Goal: Information Seeking & Learning: Find specific fact

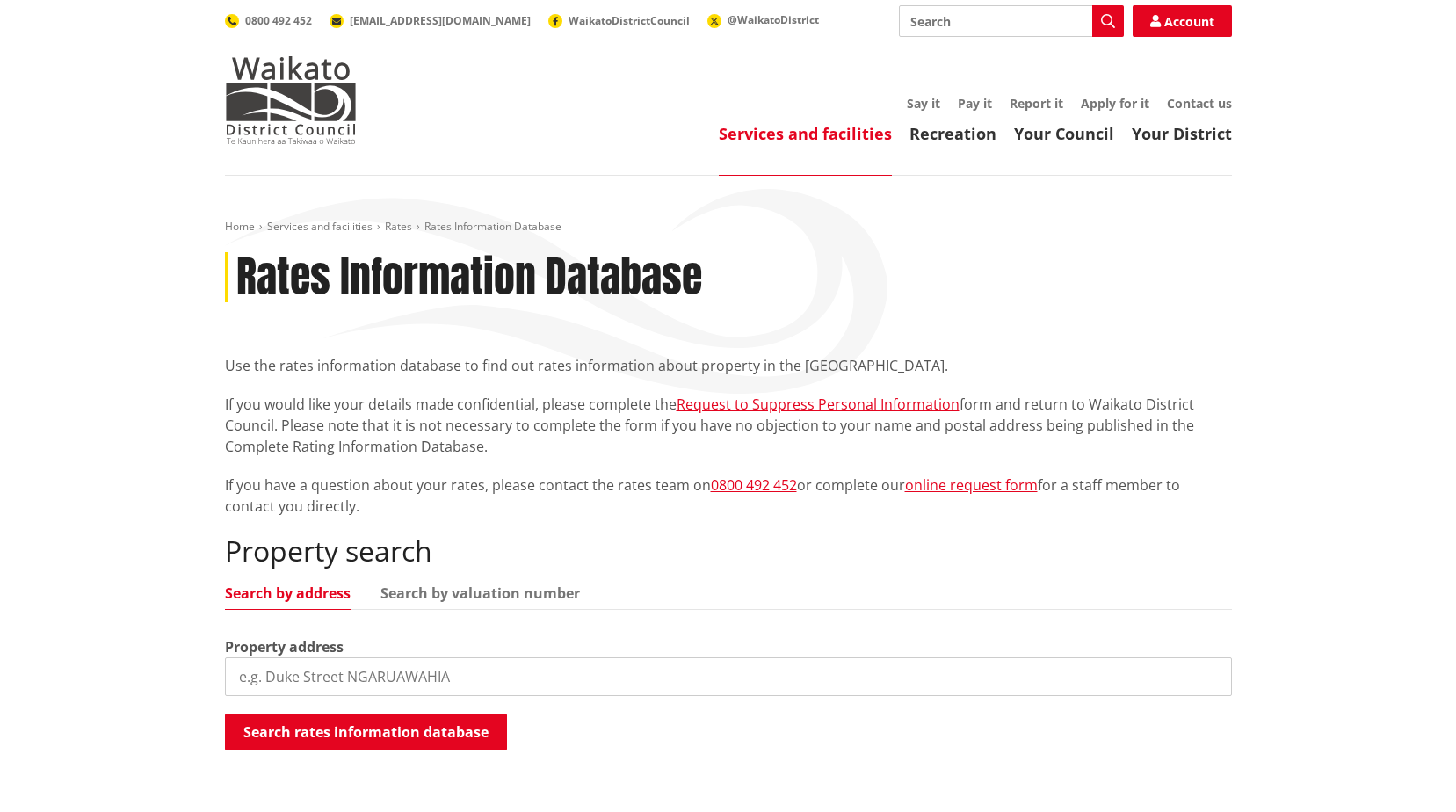
click at [471, 676] on input "search" at bounding box center [728, 677] width 1007 height 39
type input "122a birchwood"
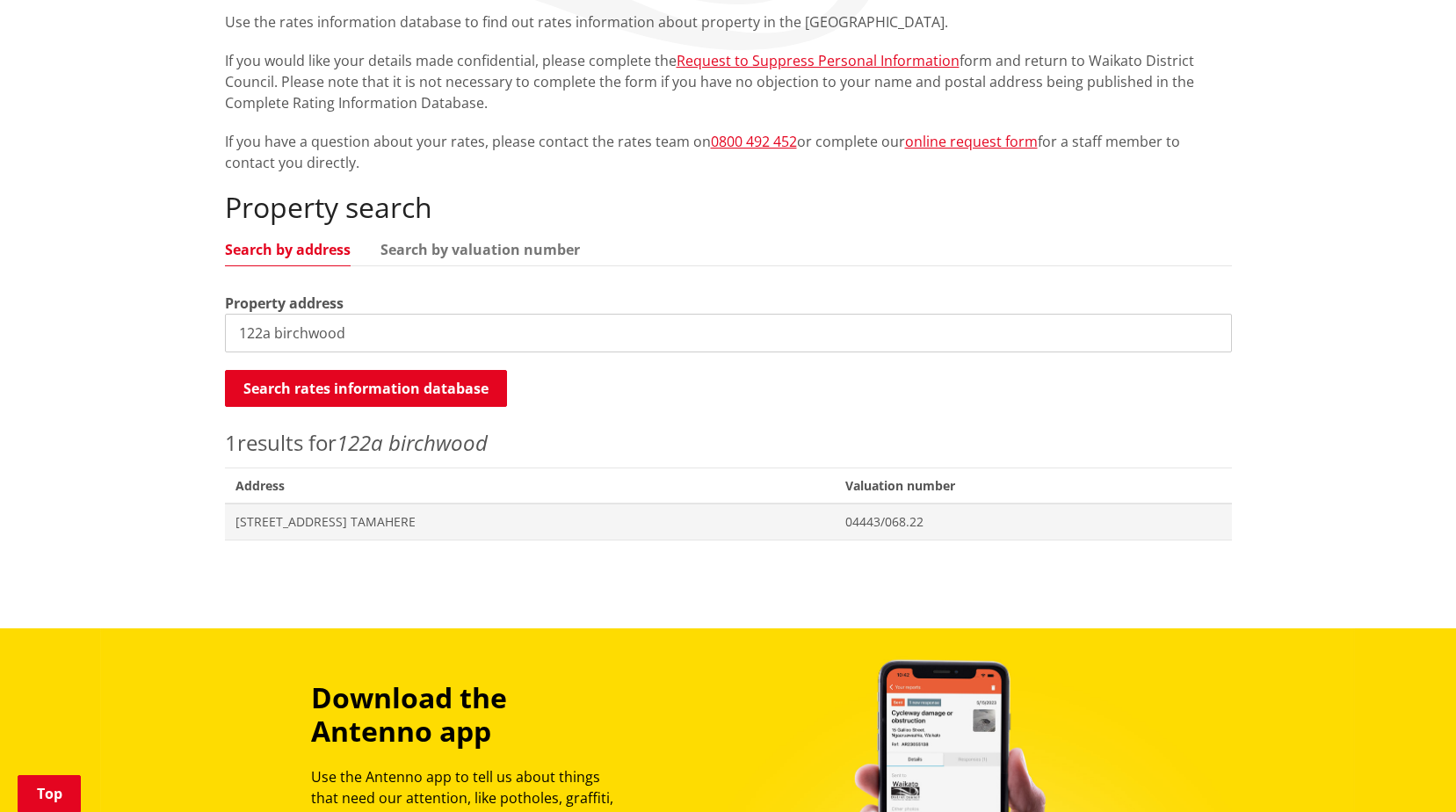
scroll to position [352, 0]
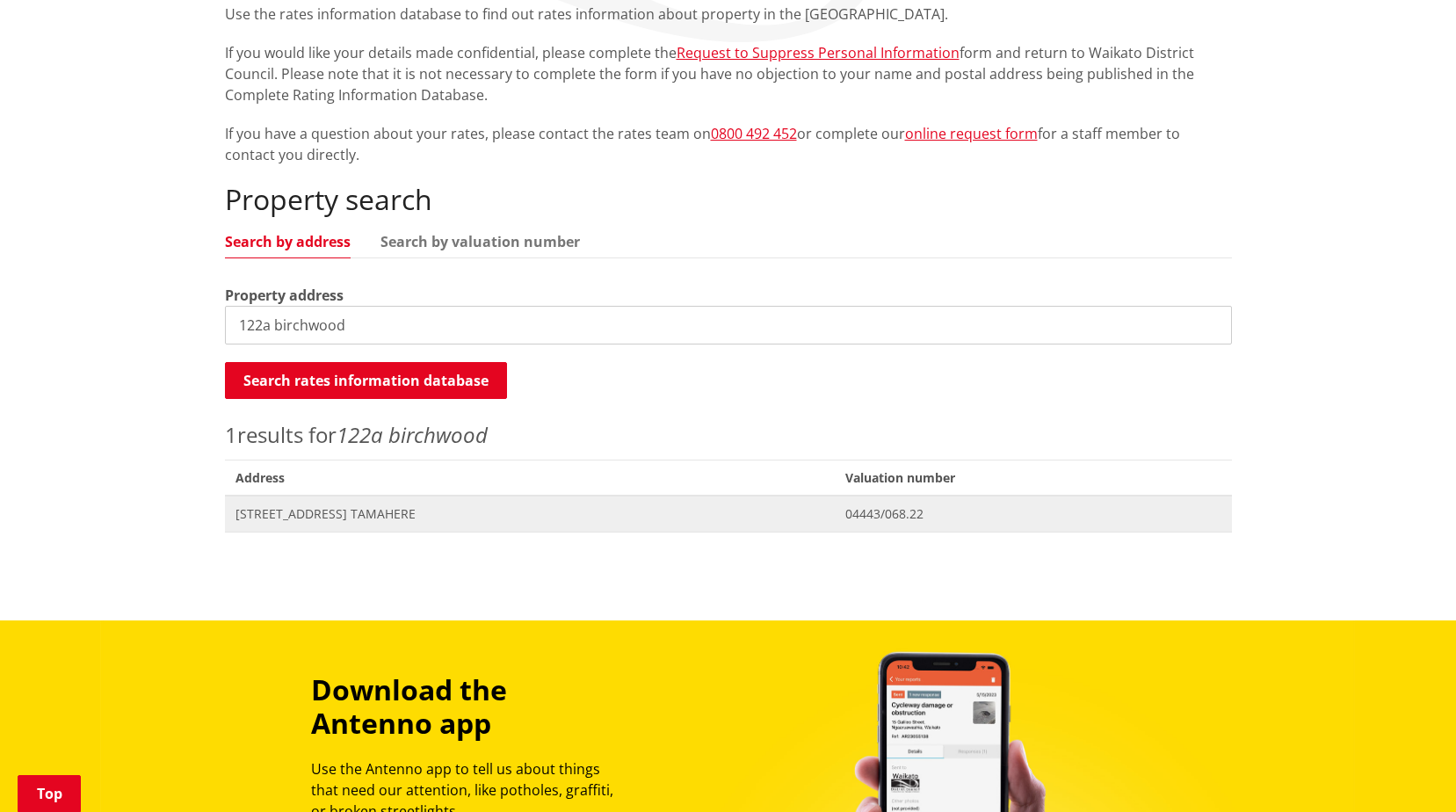
click at [491, 503] on span "Address 122A Birchwood Lane TAMAHERE" at bounding box center [530, 513] width 610 height 36
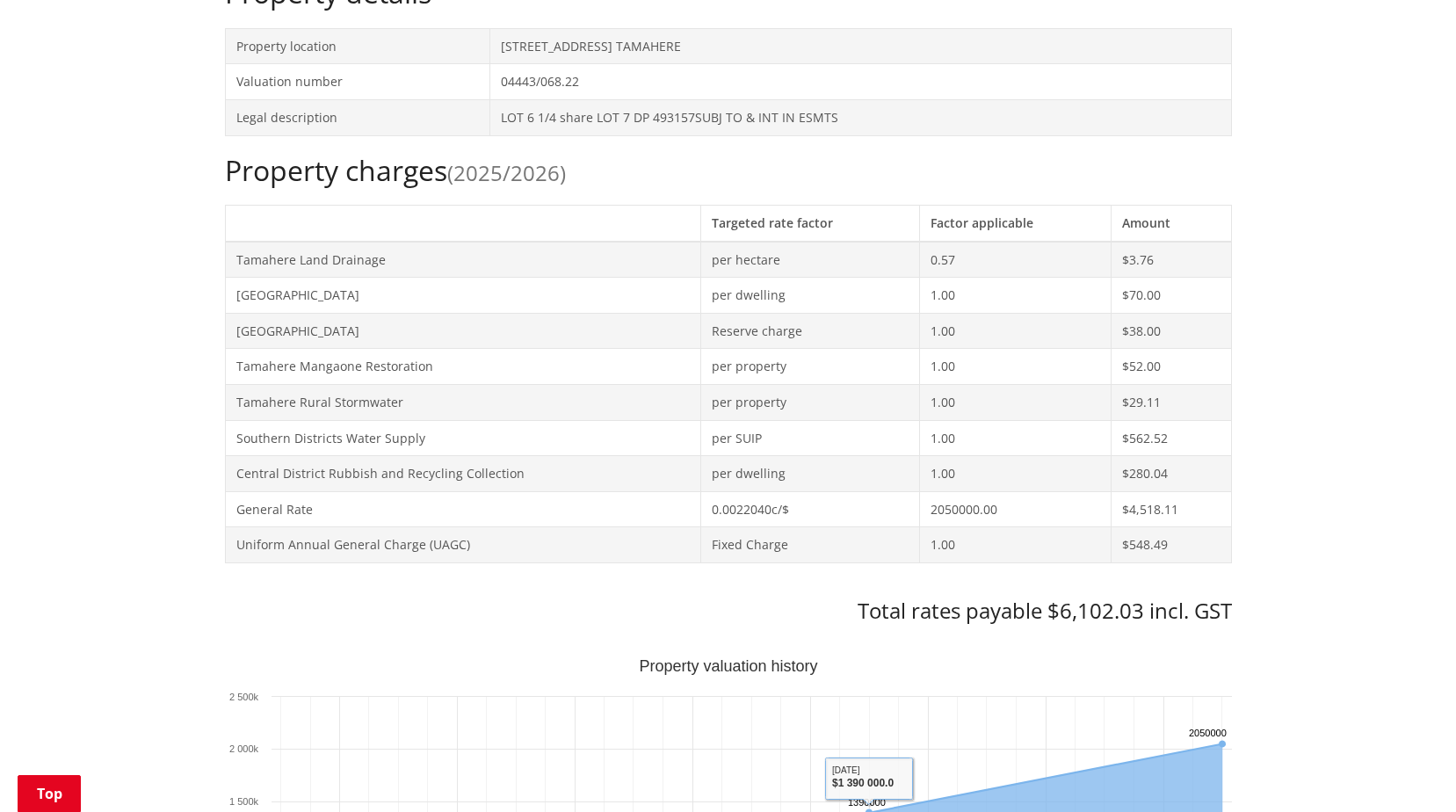
scroll to position [263, 0]
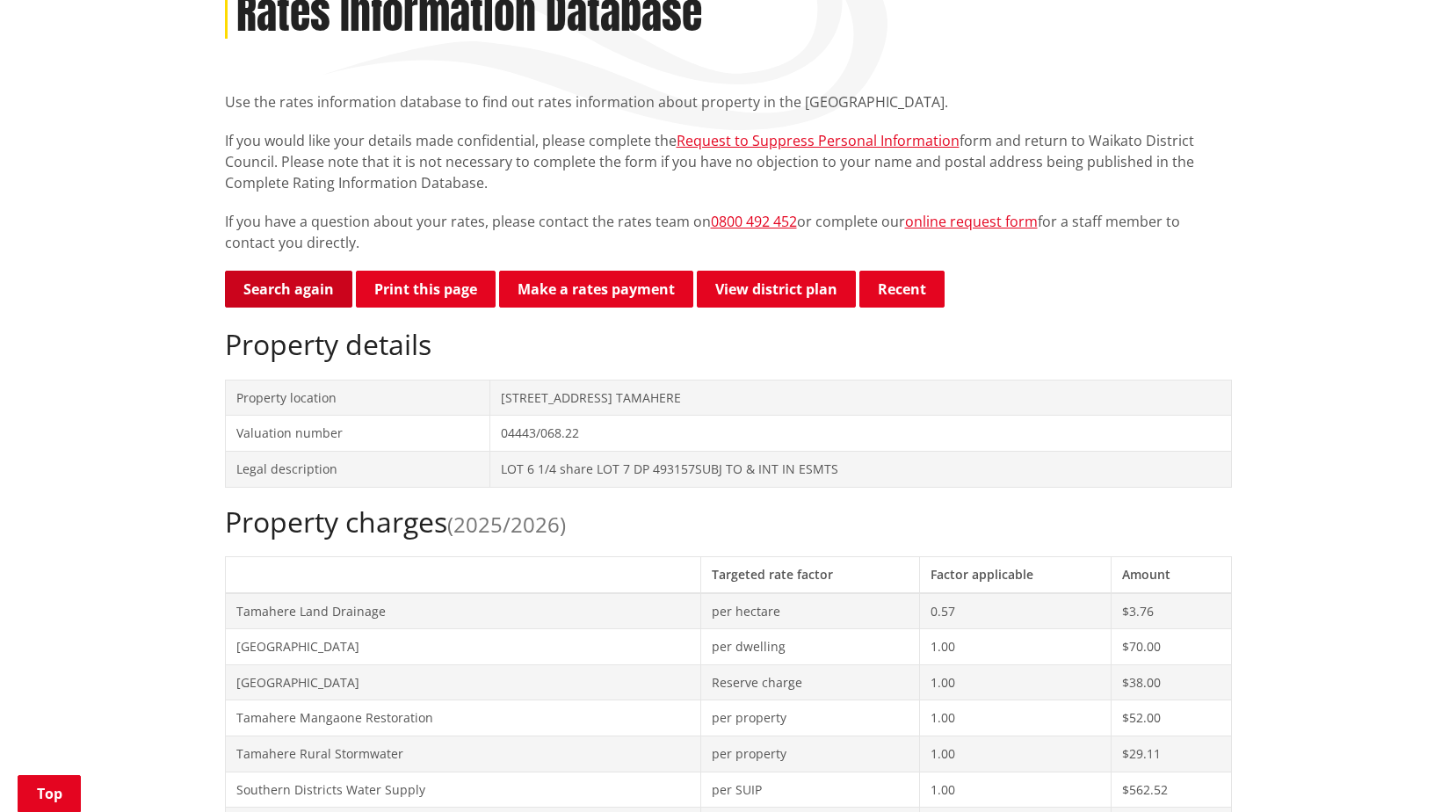
click at [298, 293] on link "Search again" at bounding box center [288, 289] width 127 height 37
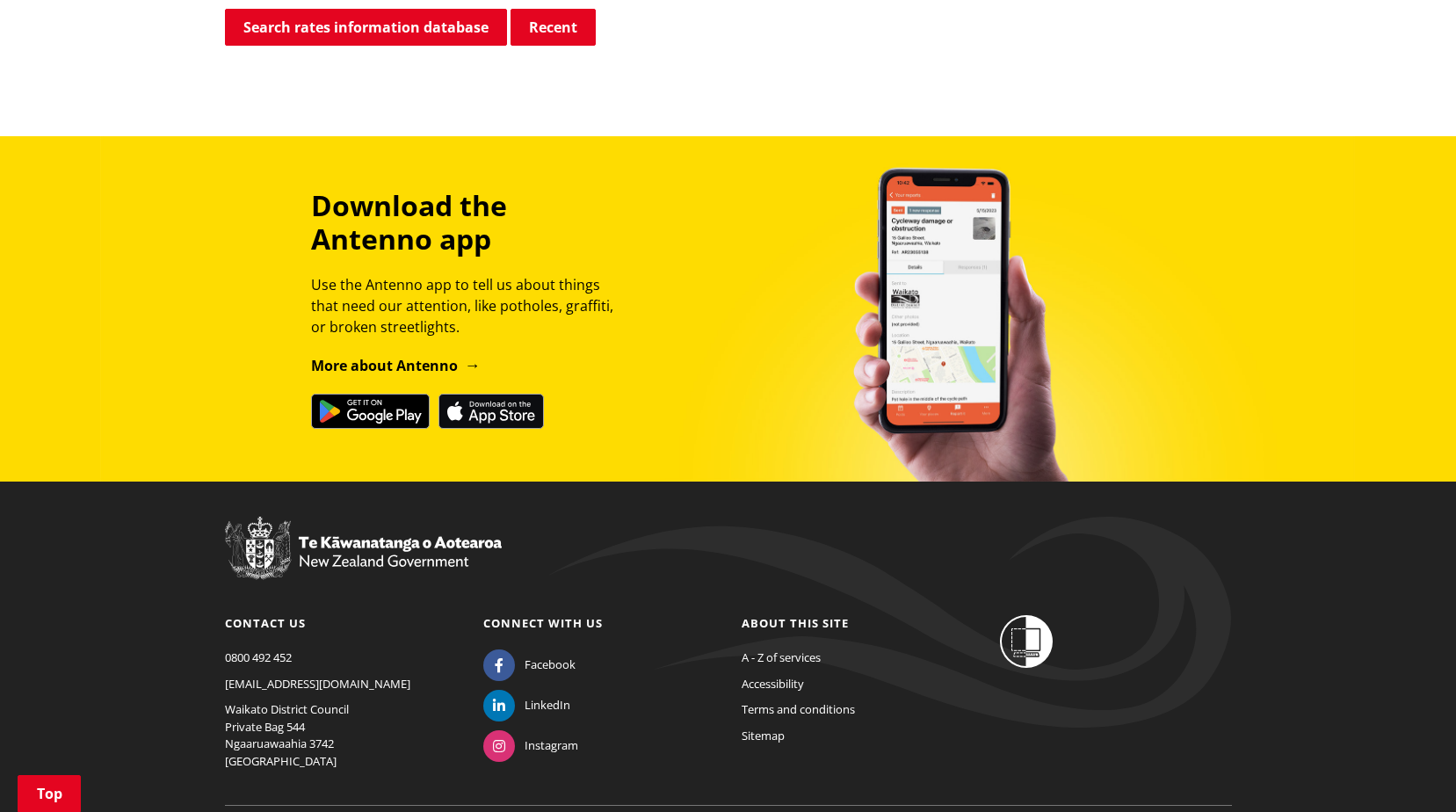
scroll to position [183, 0]
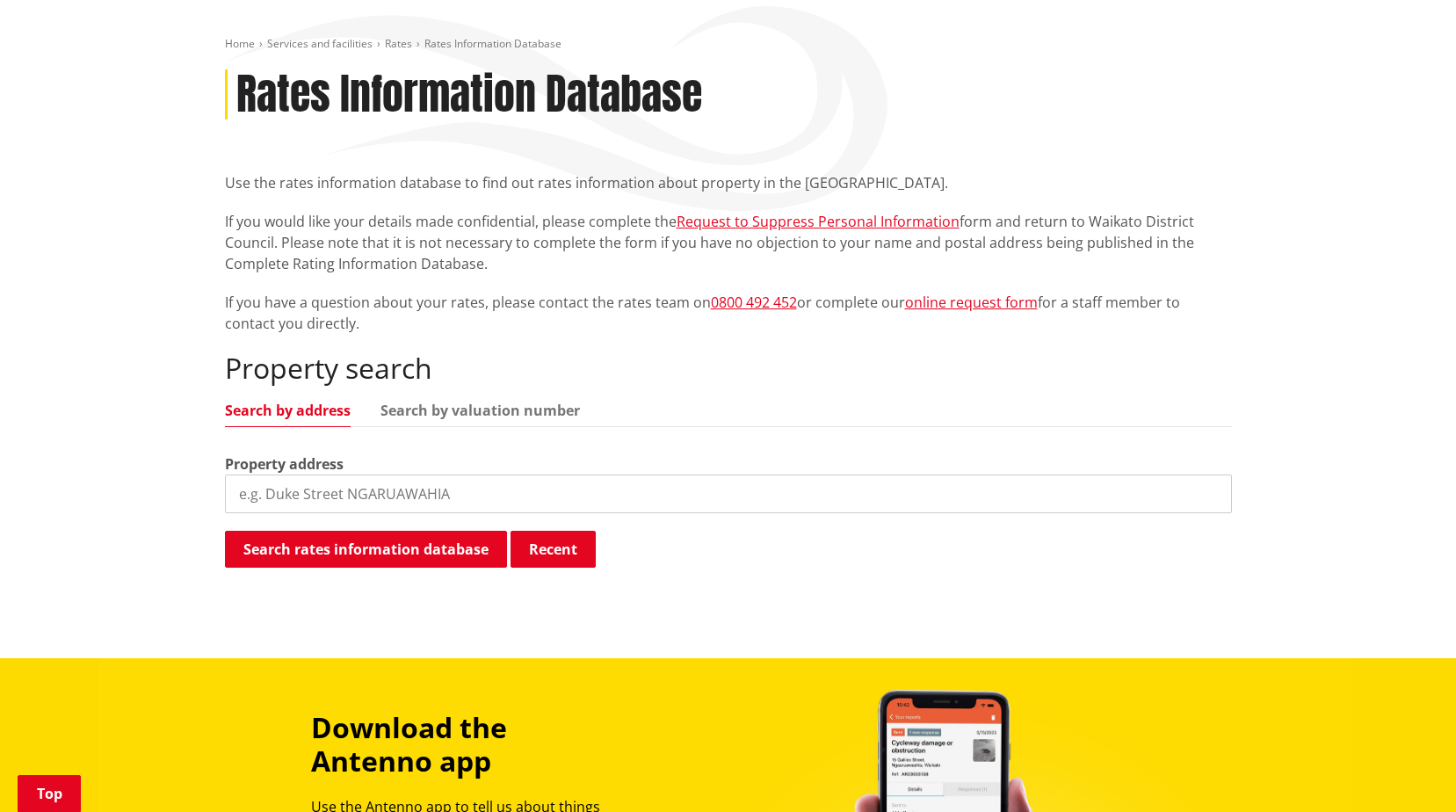
click at [358, 504] on input "search" at bounding box center [728, 493] width 1007 height 39
type input "27a struve st"
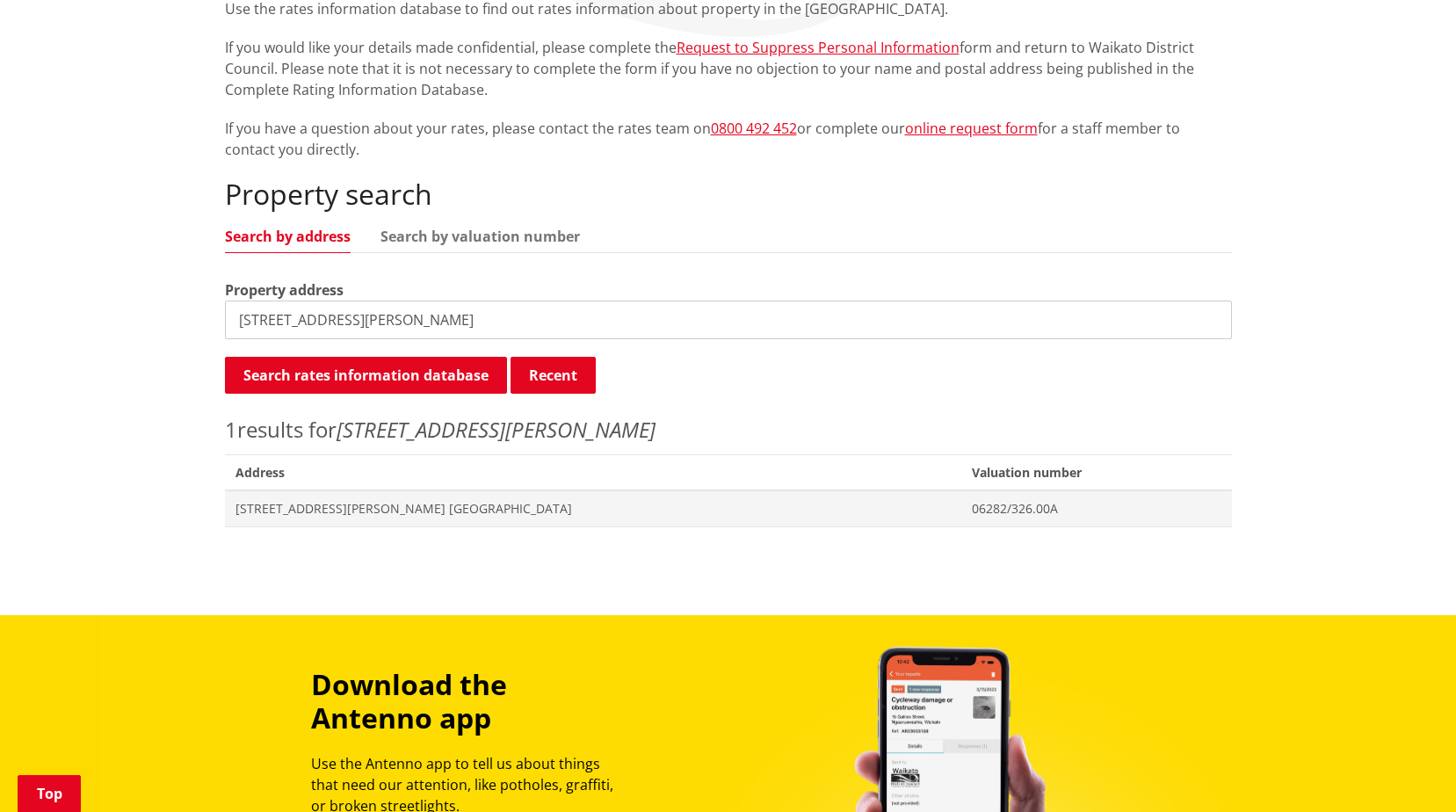
scroll to position [358, 0]
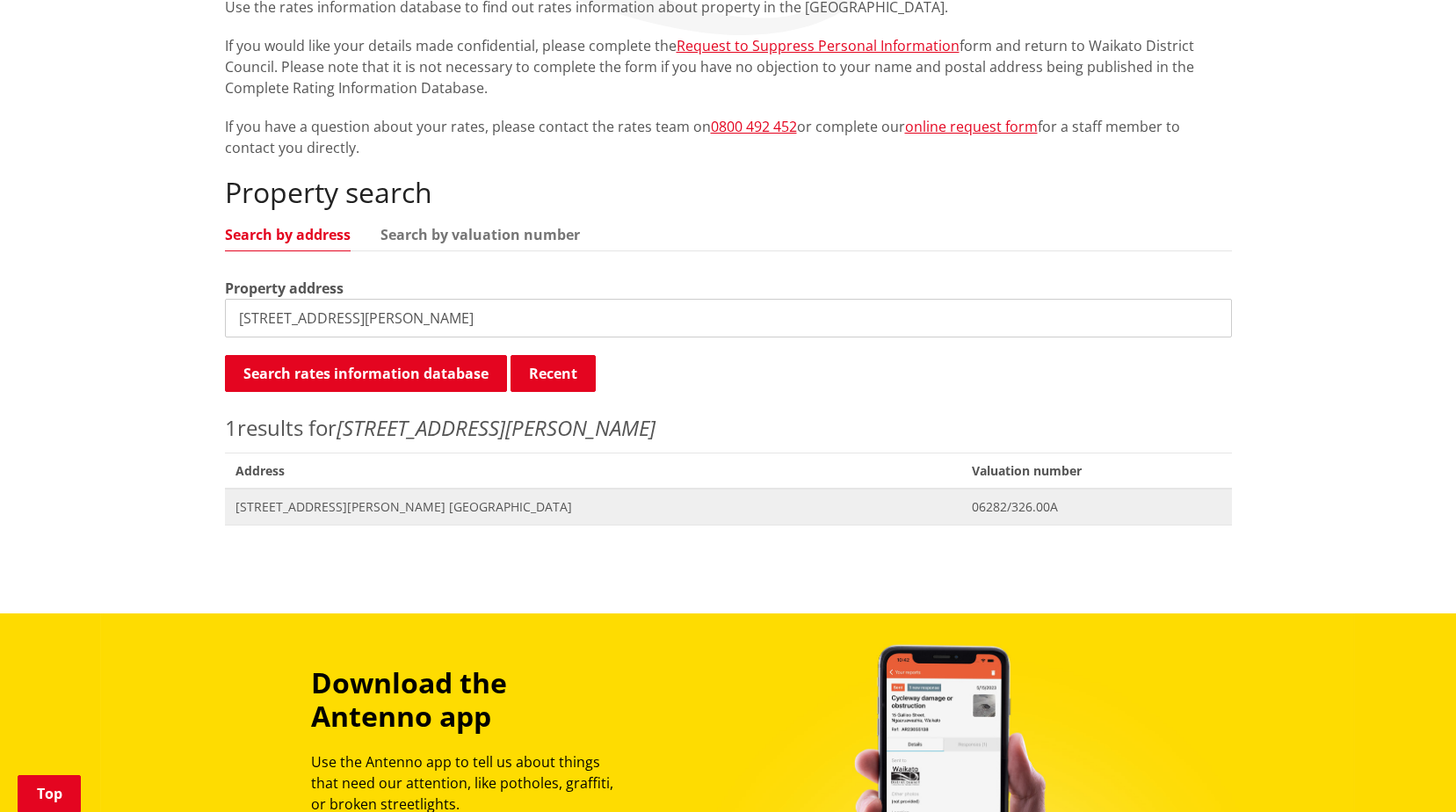
click at [370, 507] on span "27A Struve Street NGARUAWAHIA" at bounding box center [593, 507] width 716 height 17
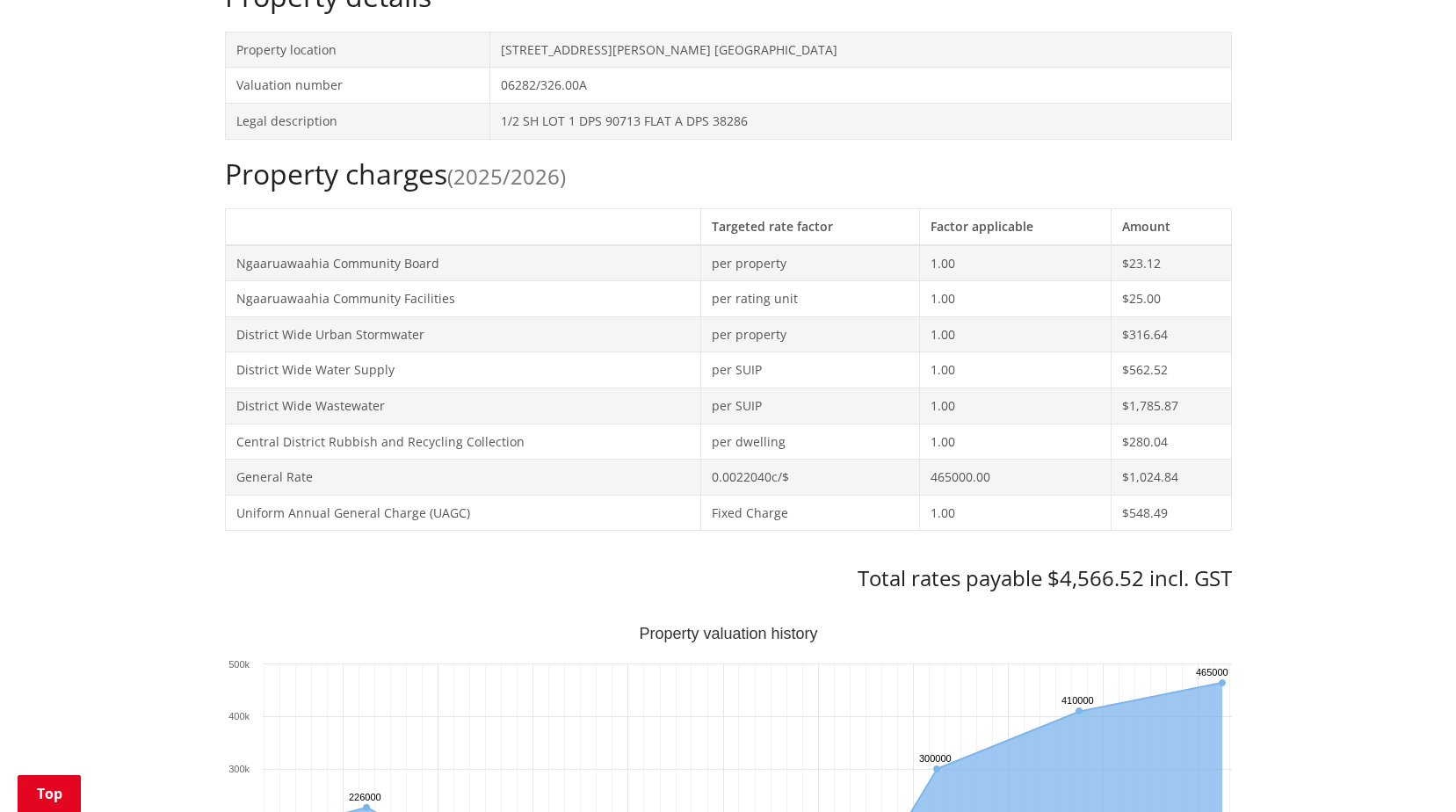
scroll to position [439, 0]
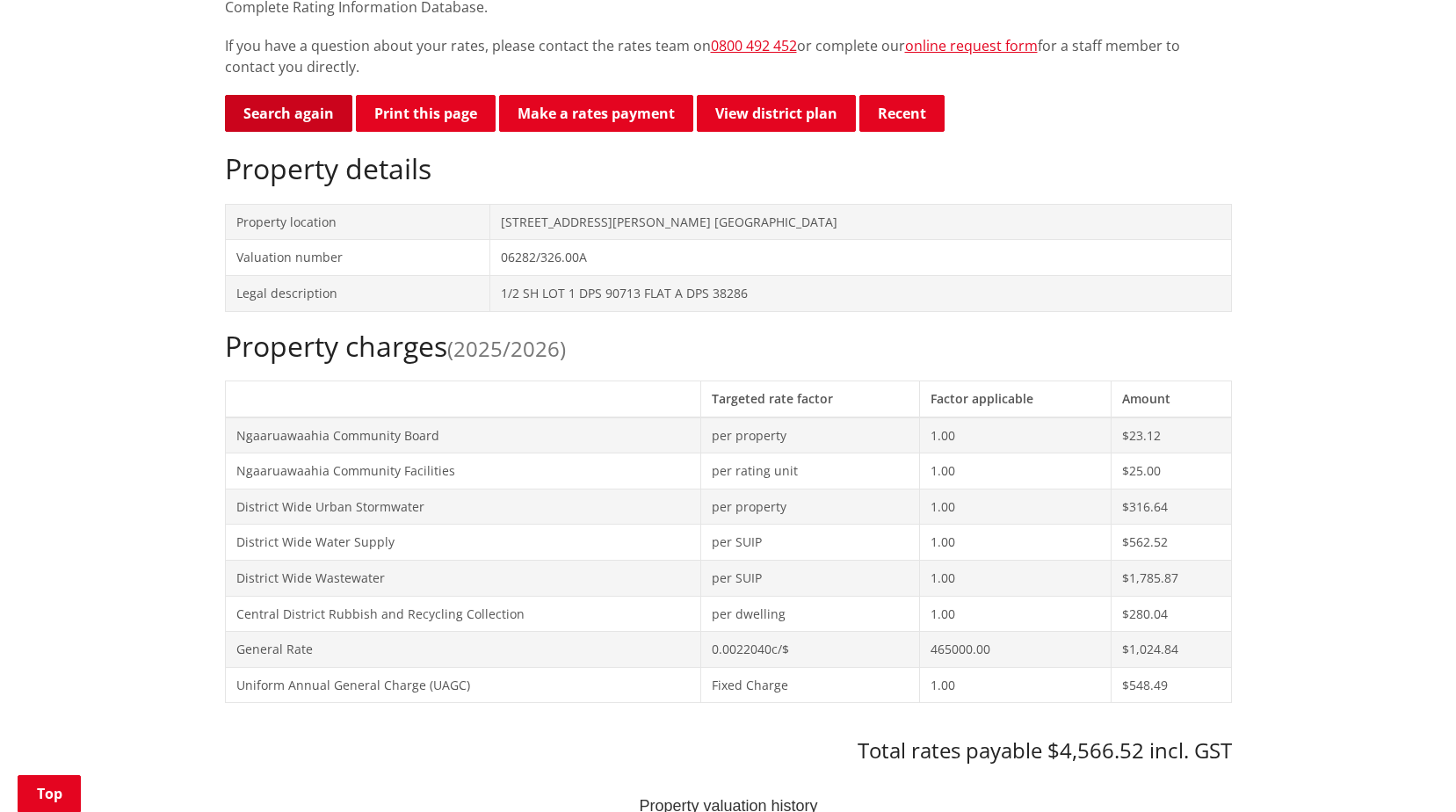
click at [323, 122] on link "Search again" at bounding box center [288, 114] width 127 height 37
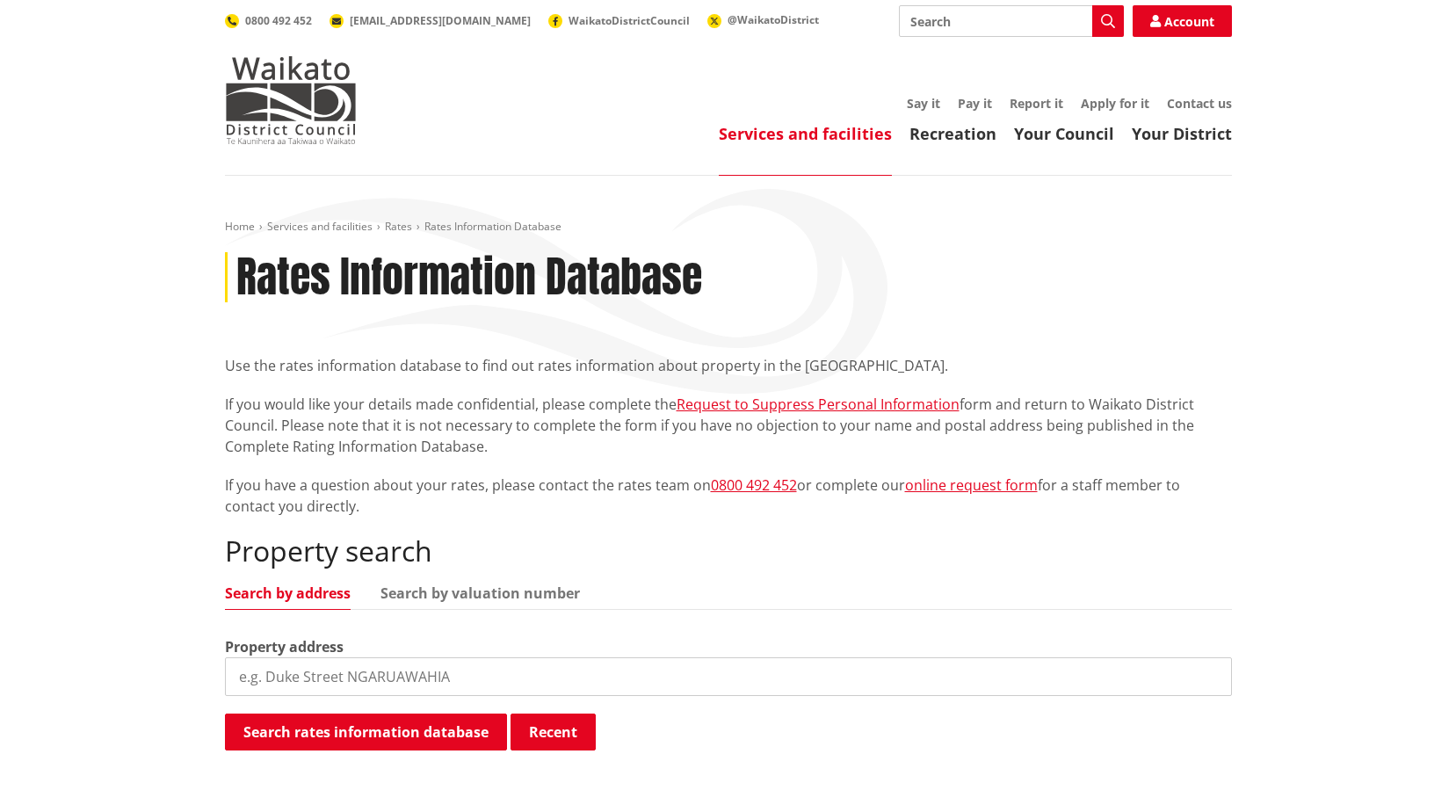
drag, startPoint x: 512, startPoint y: 694, endPoint x: 492, endPoint y: 678, distance: 25.6
click at [508, 694] on input "search" at bounding box center [728, 677] width 1007 height 39
type input "1150 victoria"
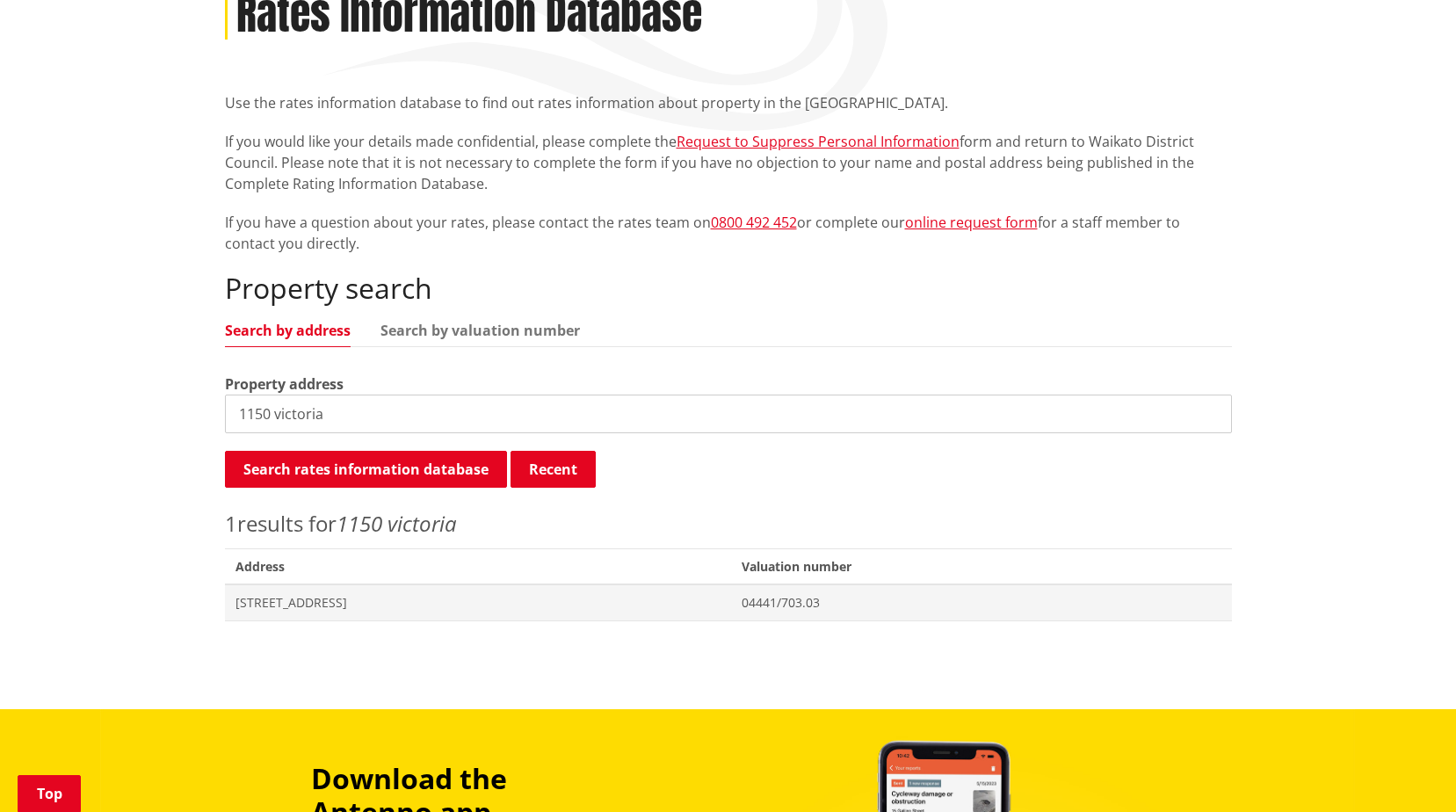
scroll to position [263, 0]
click at [509, 592] on span "Address 1150 Victoria Road TAUWHARE" at bounding box center [479, 601] width 507 height 36
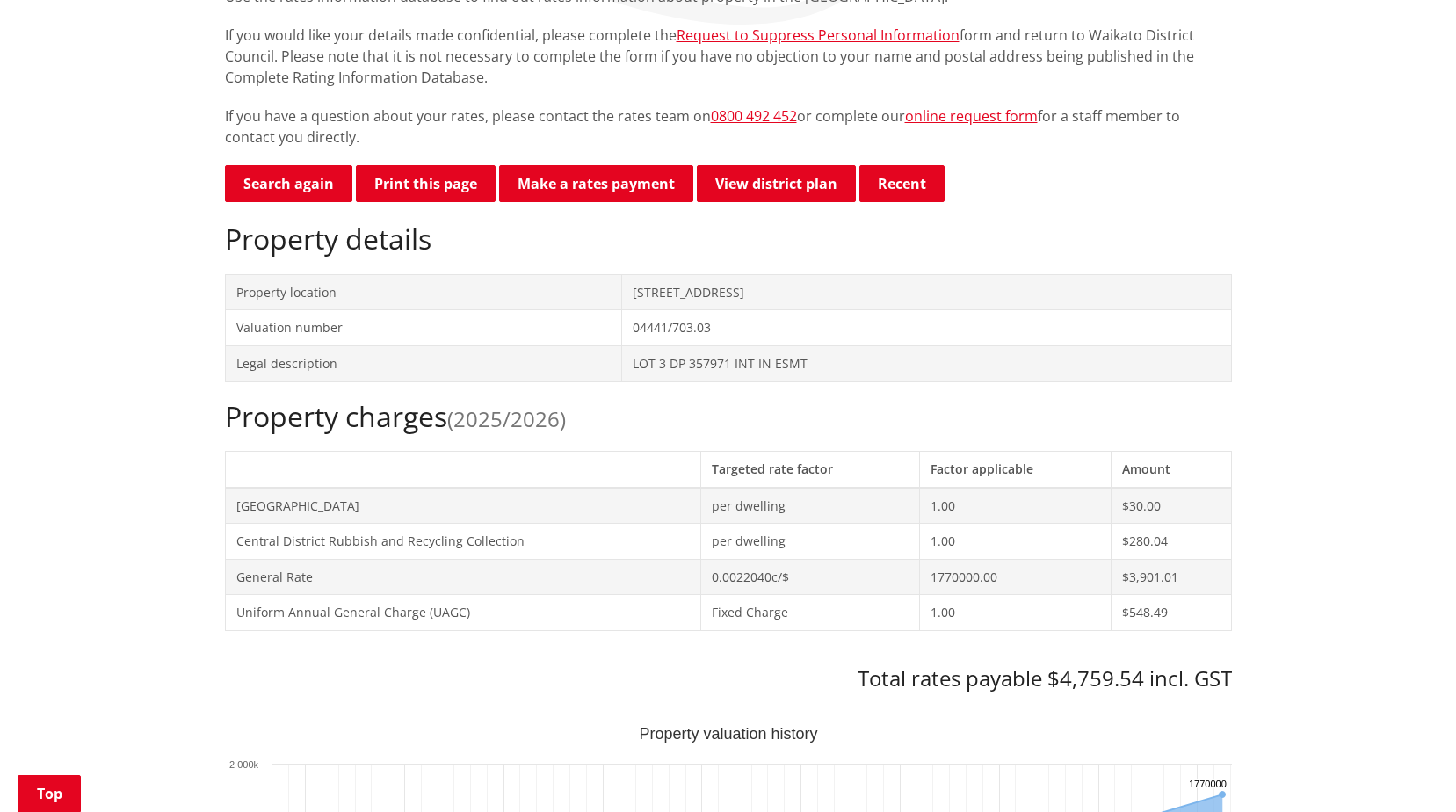
scroll to position [439, 0]
